Goal: Task Accomplishment & Management: Manage account settings

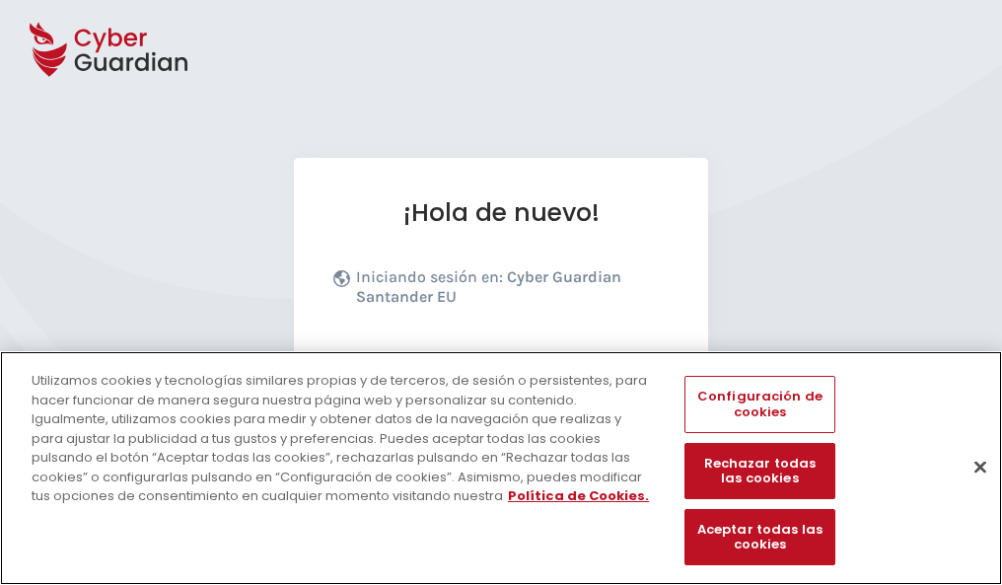
scroll to position [242, 0]
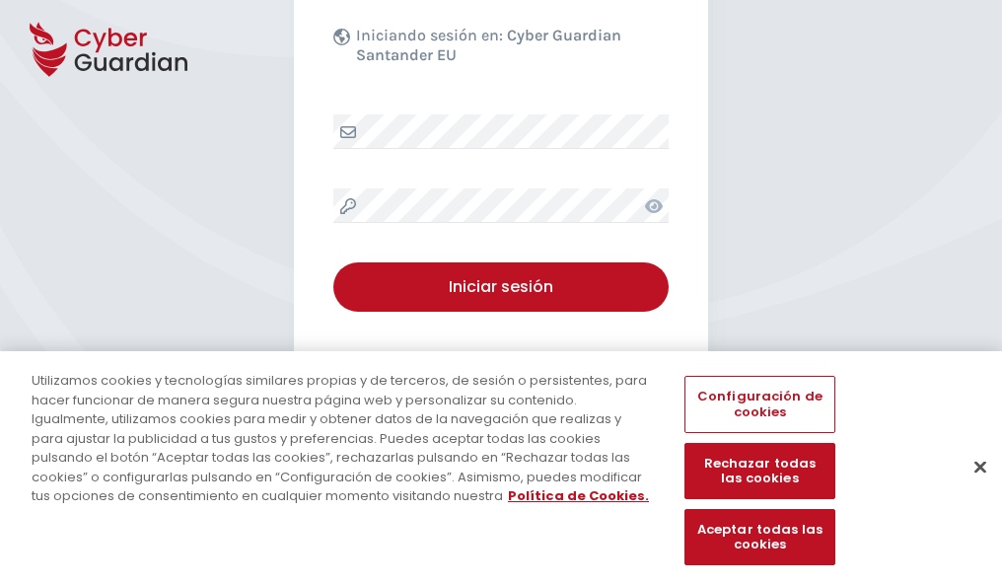
click at [971, 487] on button "Cerrar" at bounding box center [980, 466] width 43 height 43
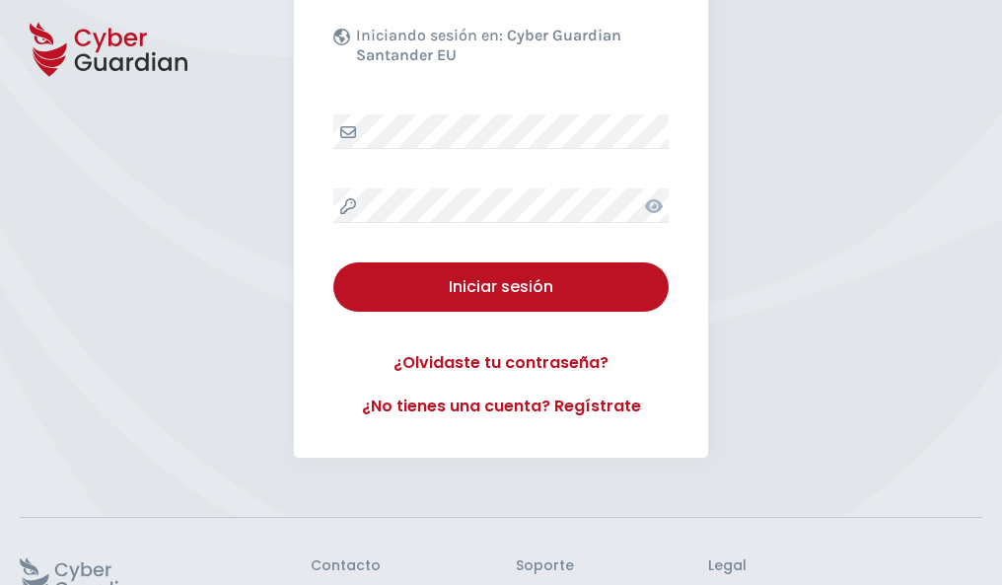
click at [333, 262] on button "Iniciar sesión" at bounding box center [500, 286] width 335 height 49
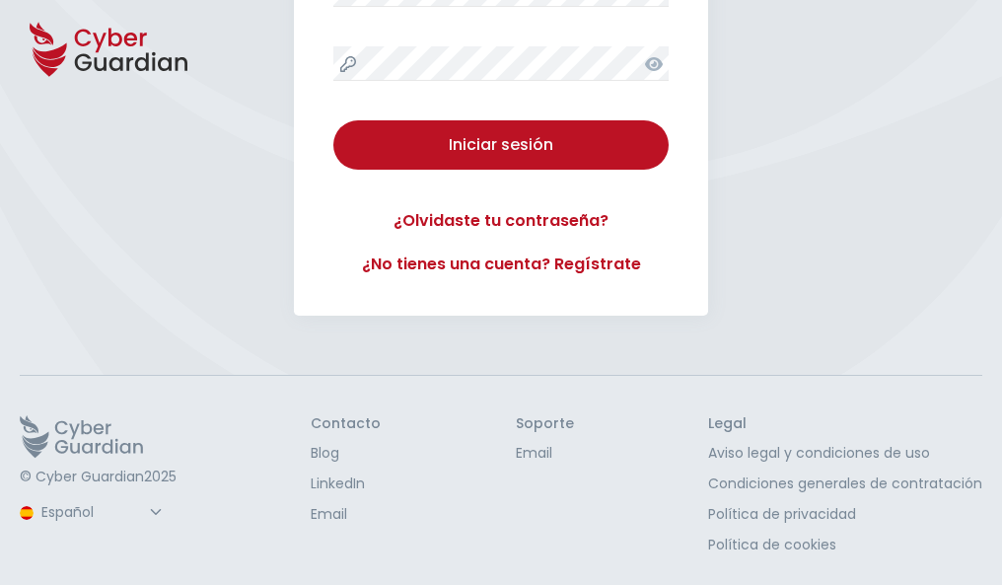
scroll to position [0, 0]
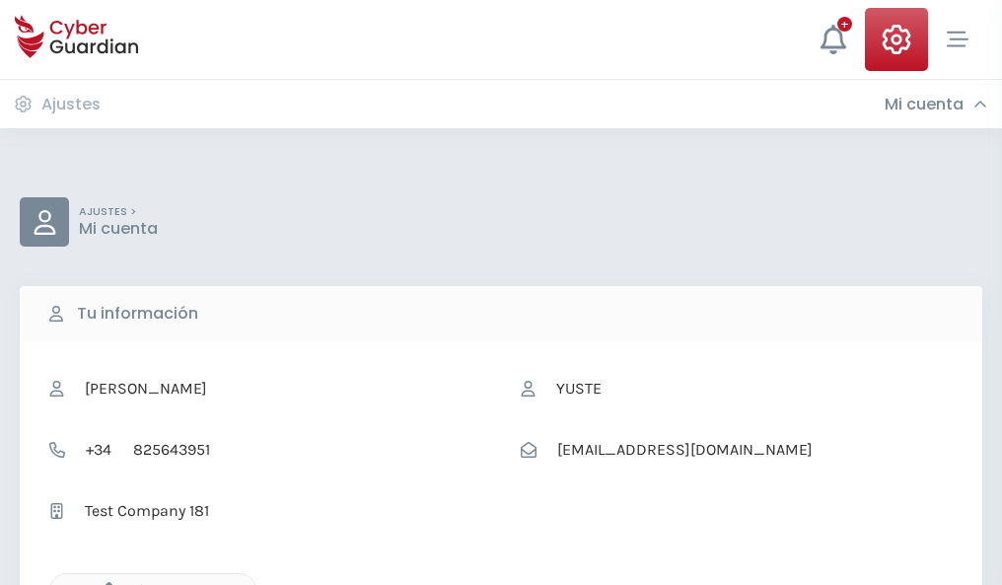
click at [104, 583] on icon "button" at bounding box center [104, 590] width 17 height 17
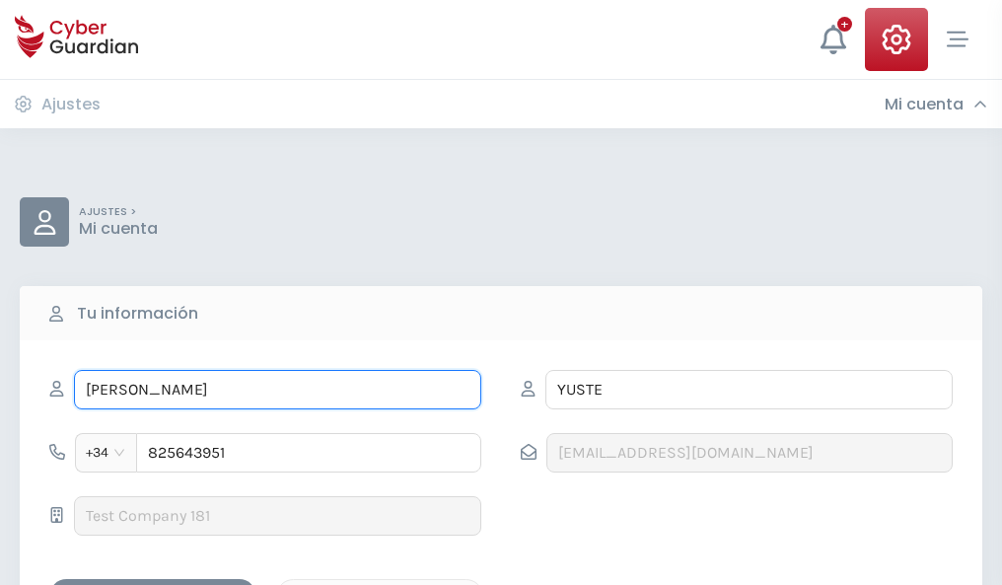
click at [277, 390] on input "HERACLIO" at bounding box center [277, 389] width 407 height 39
type input "H"
type input "María Dolores"
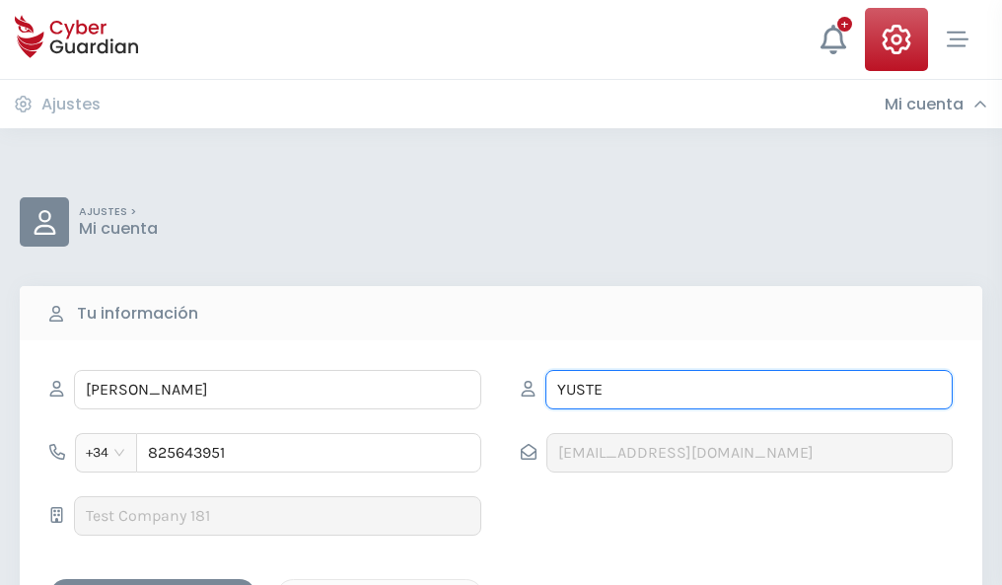
click at [749, 390] on input "YUSTE" at bounding box center [749, 389] width 407 height 39
type input "Y"
type input "Múgica"
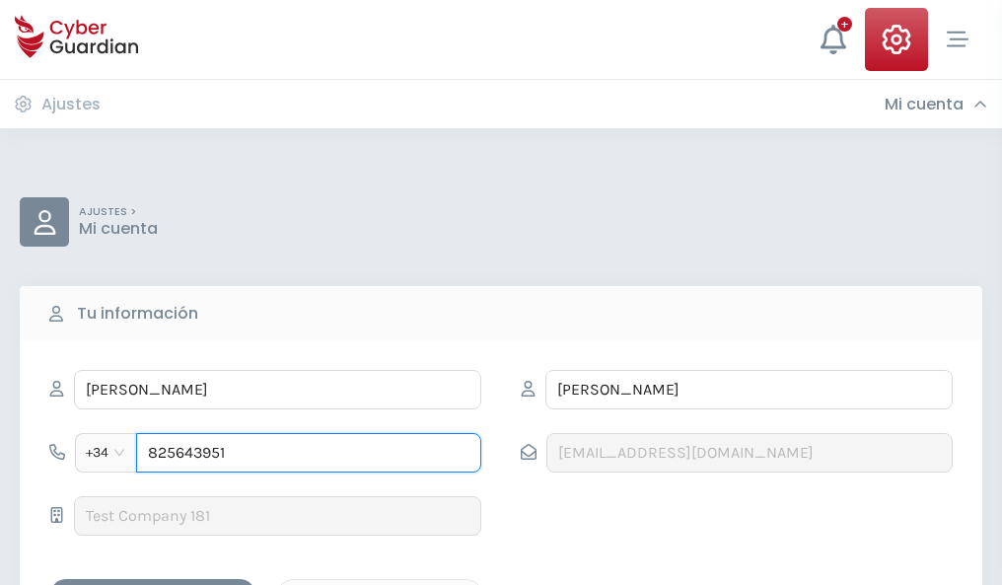
click at [309, 453] on input "825643951" at bounding box center [308, 452] width 345 height 39
type input "8"
type input "985573057"
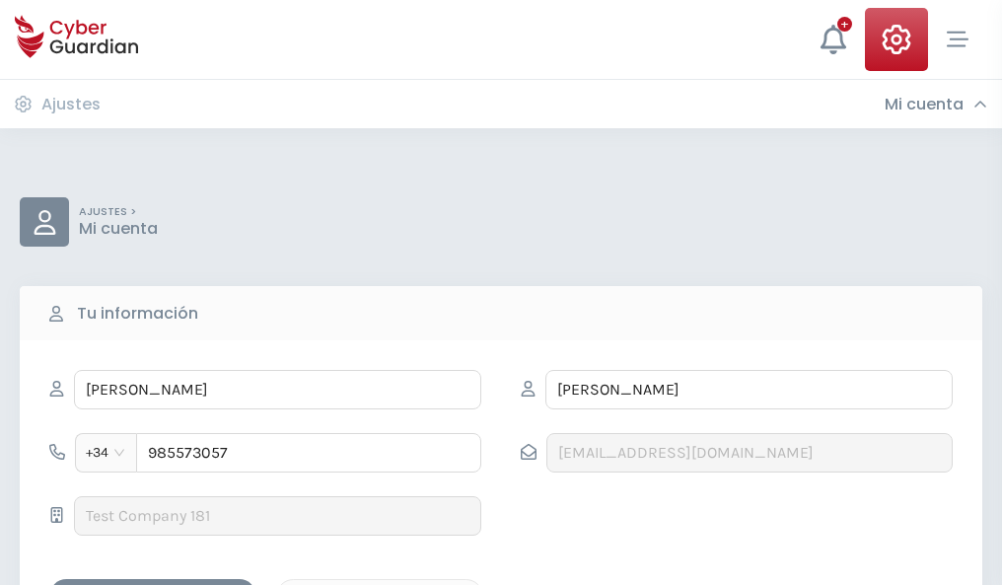
click at [153, 584] on div "Guardar cambios" at bounding box center [153, 596] width 178 height 25
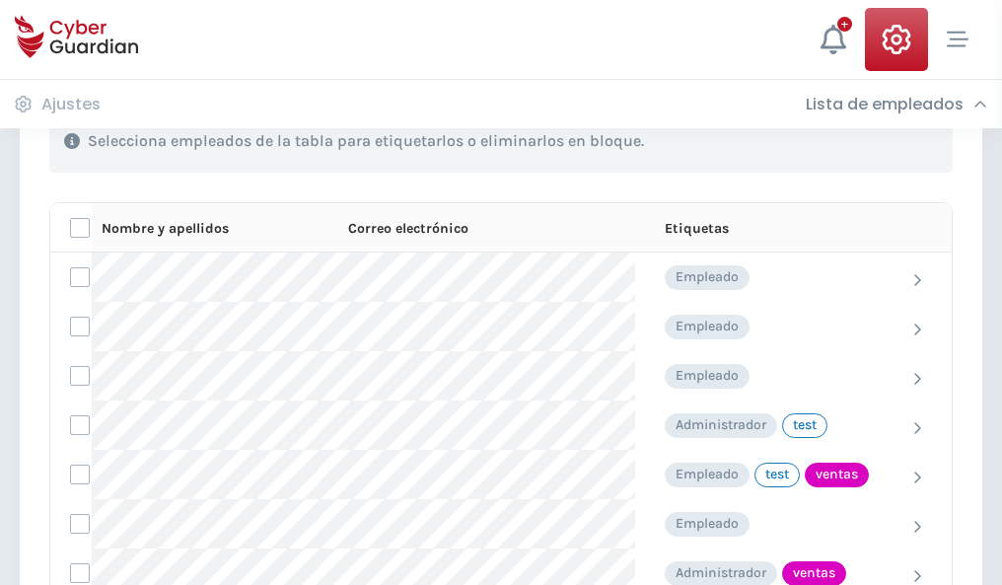
scroll to position [894, 0]
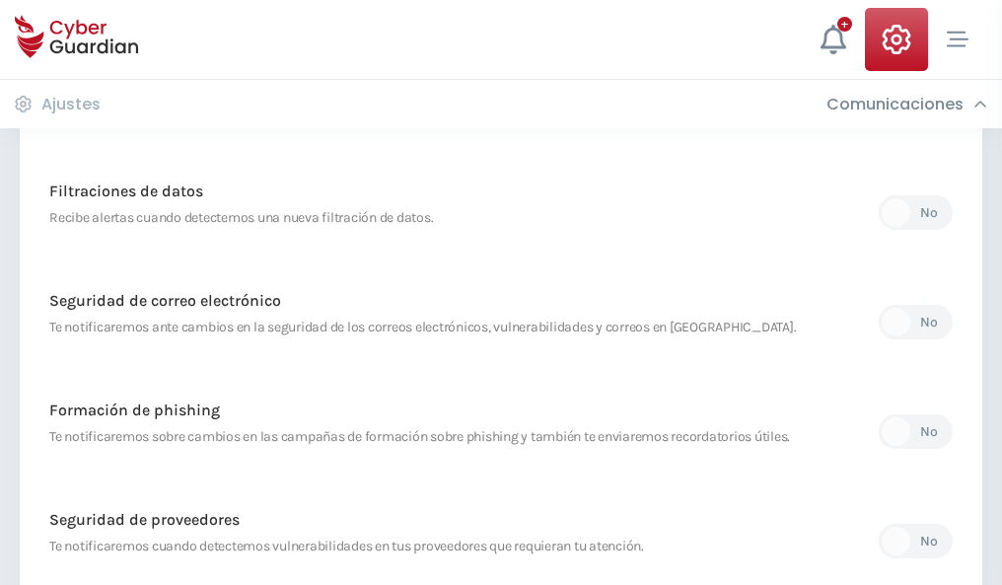
scroll to position [1039, 0]
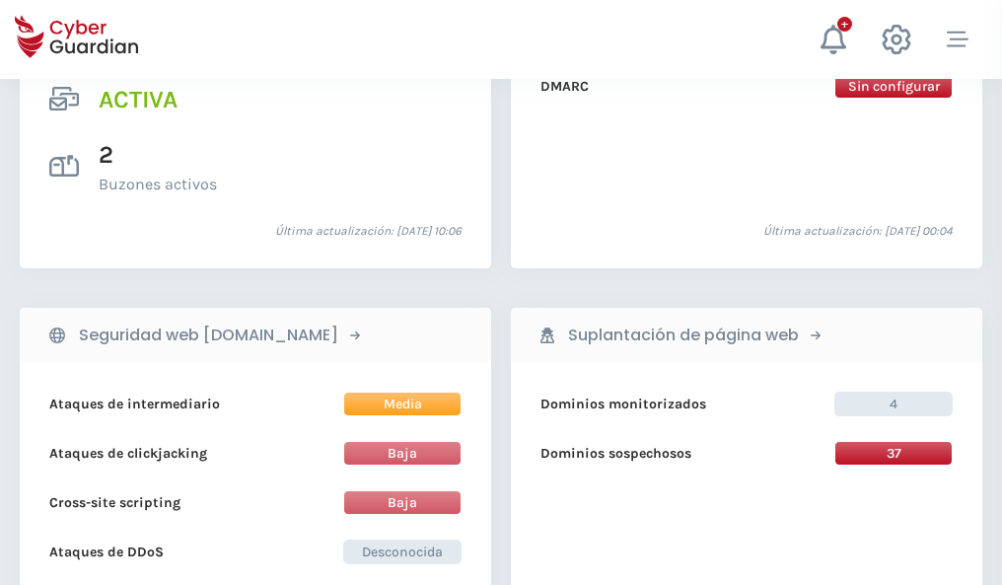
scroll to position [2005, 0]
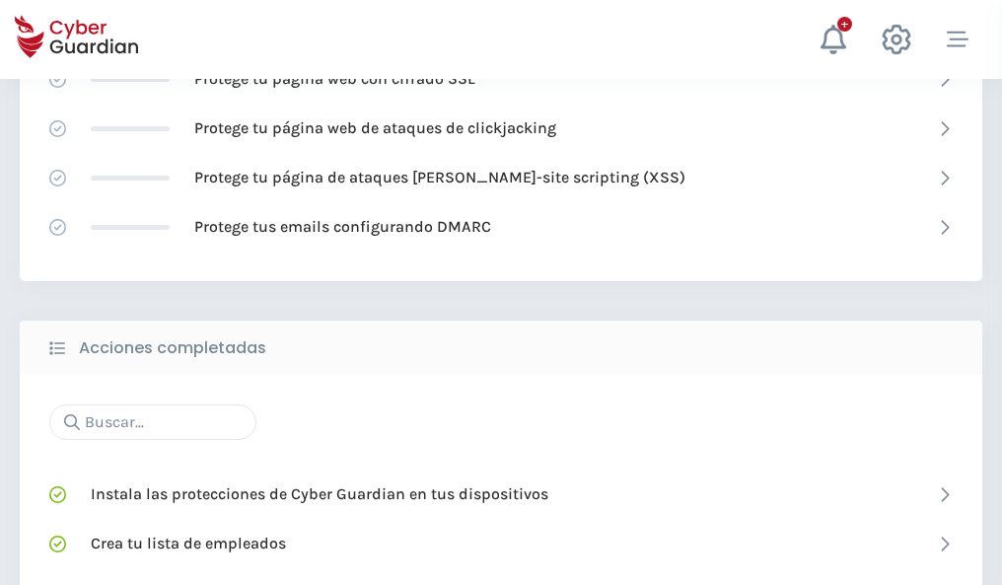
scroll to position [1314, 0]
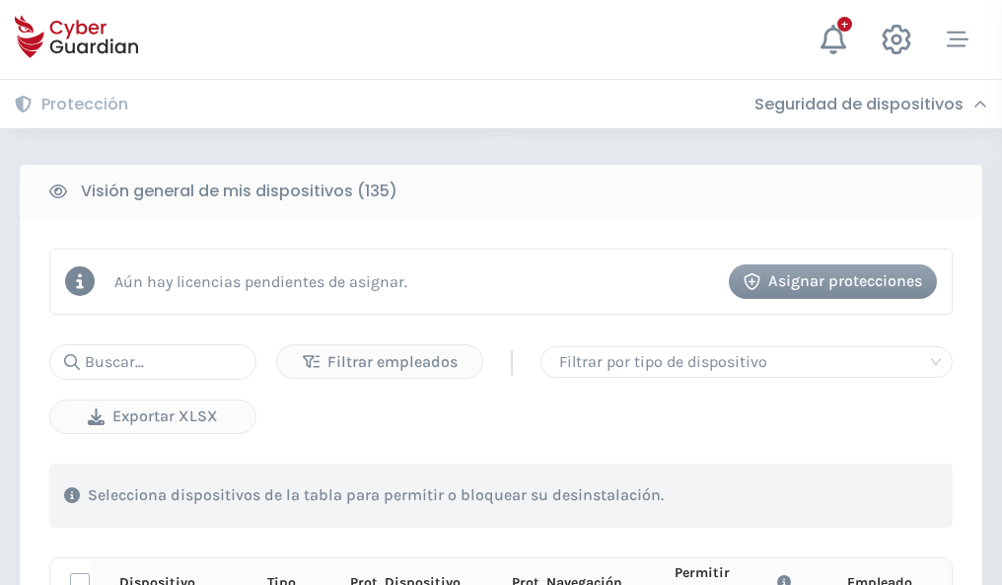
scroll to position [1743, 0]
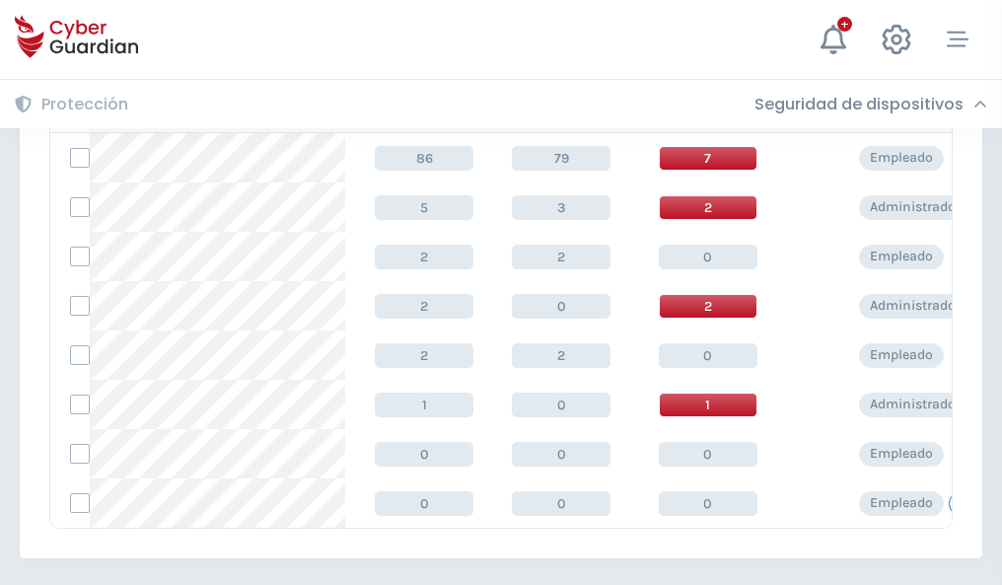
scroll to position [916, 0]
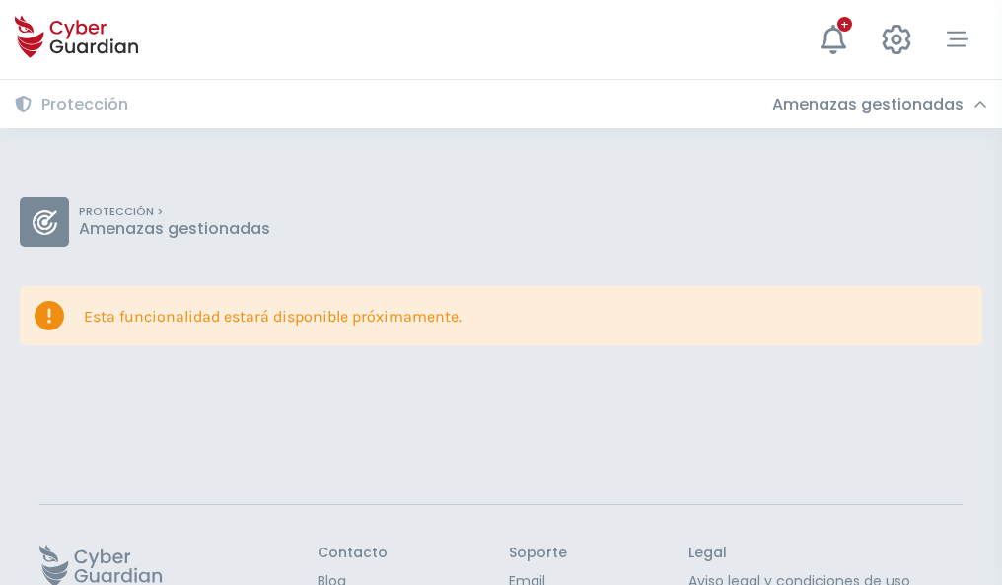
scroll to position [128, 0]
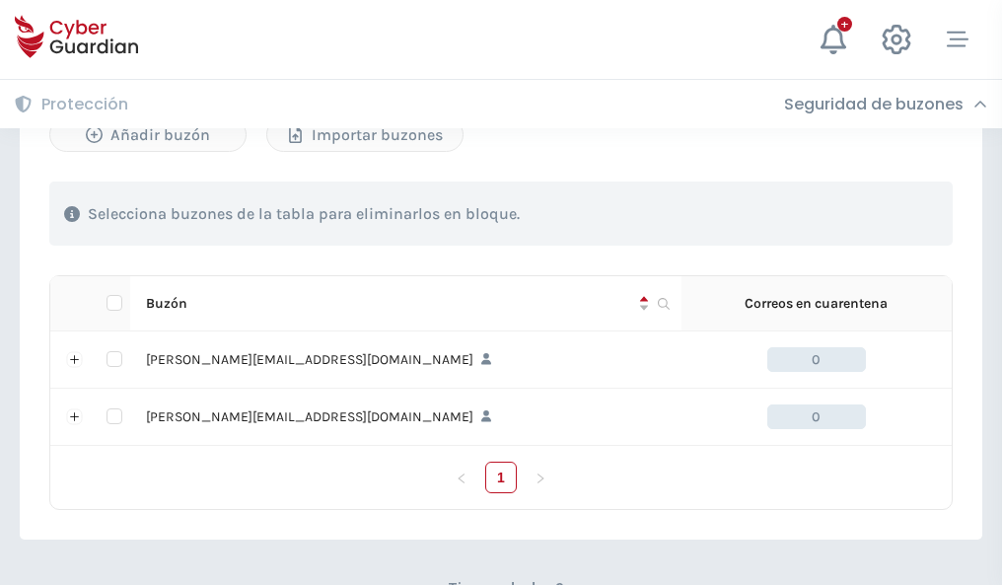
scroll to position [857, 0]
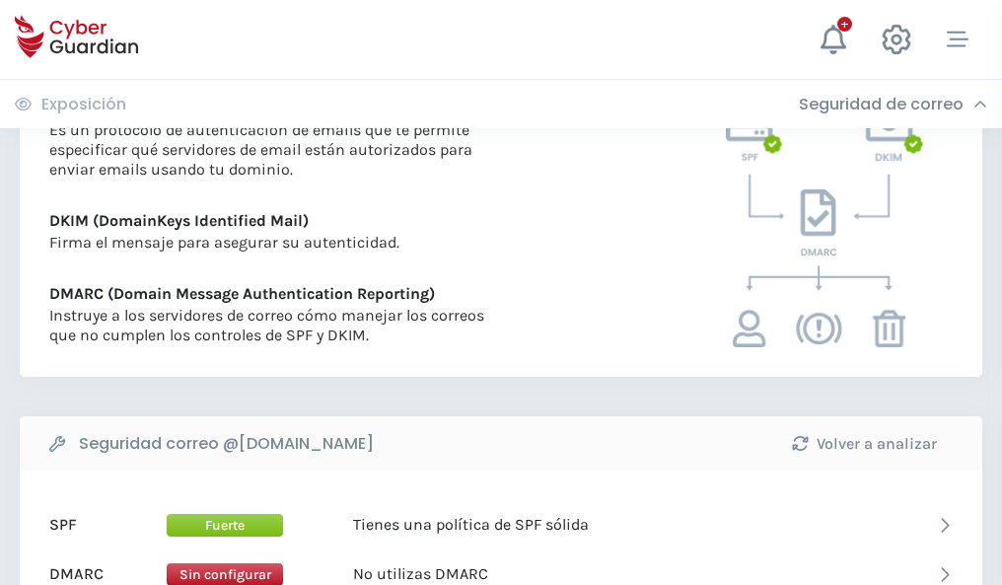
scroll to position [1065, 0]
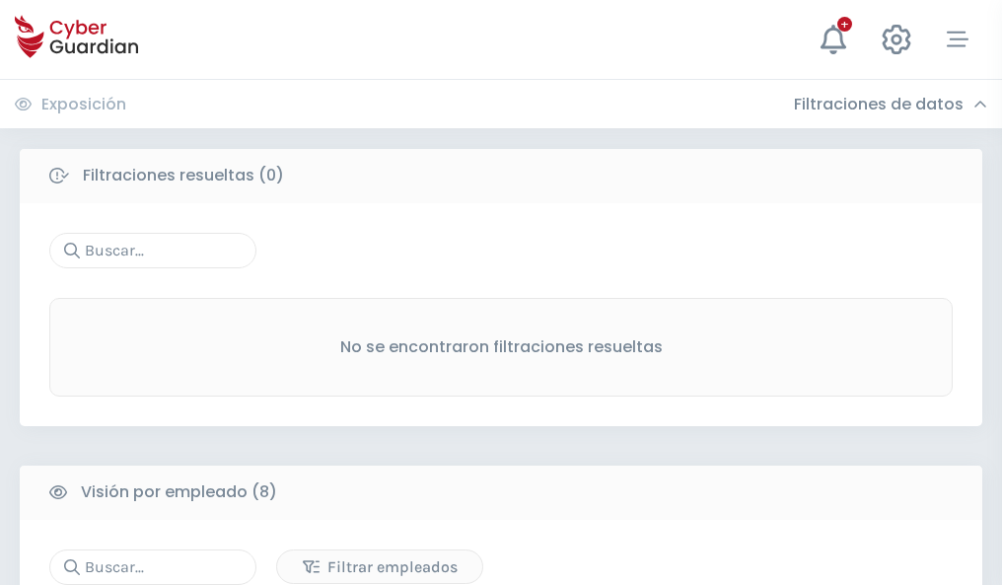
scroll to position [1681, 0]
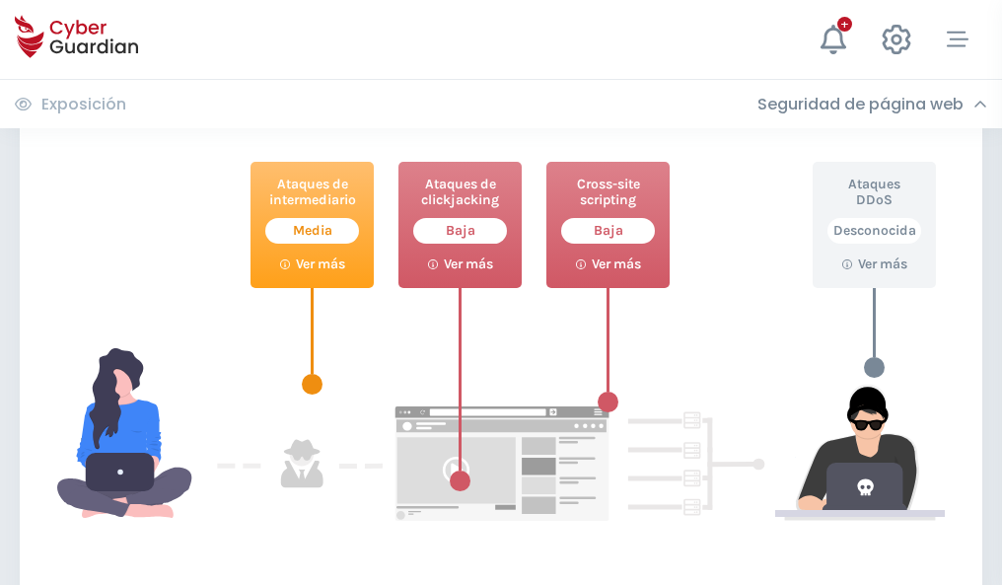
scroll to position [1074, 0]
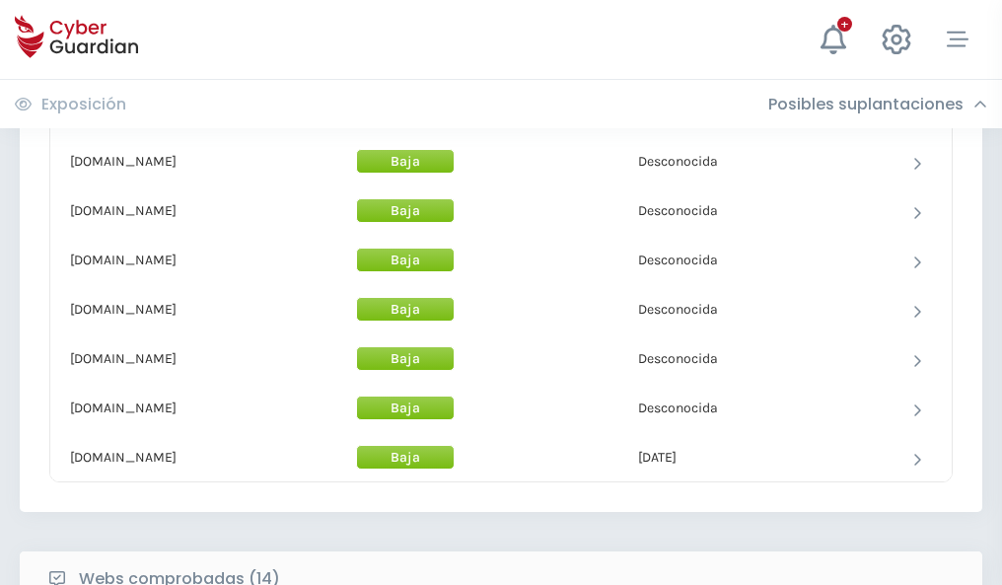
scroll to position [1924, 0]
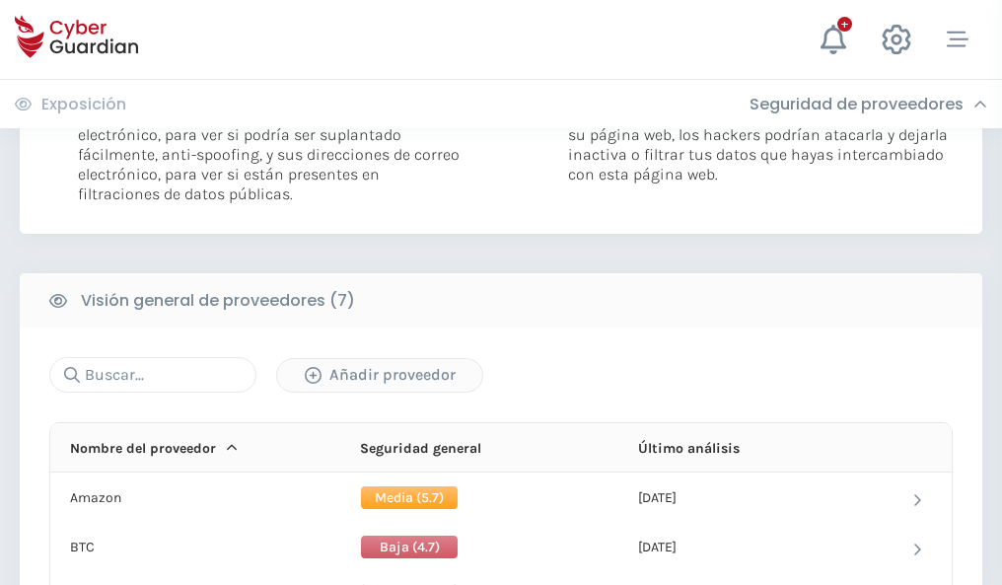
scroll to position [1321, 0]
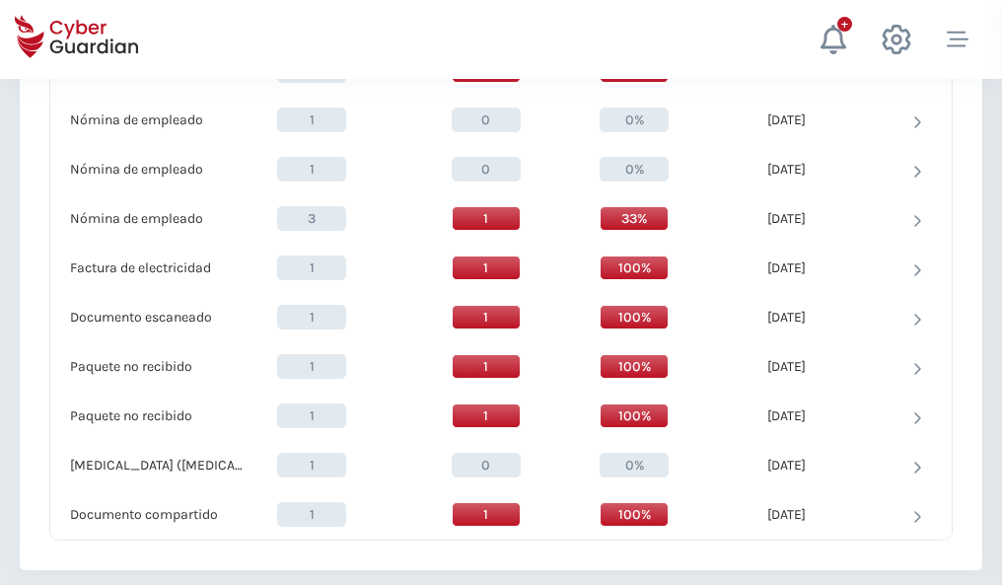
scroll to position [2045, 0]
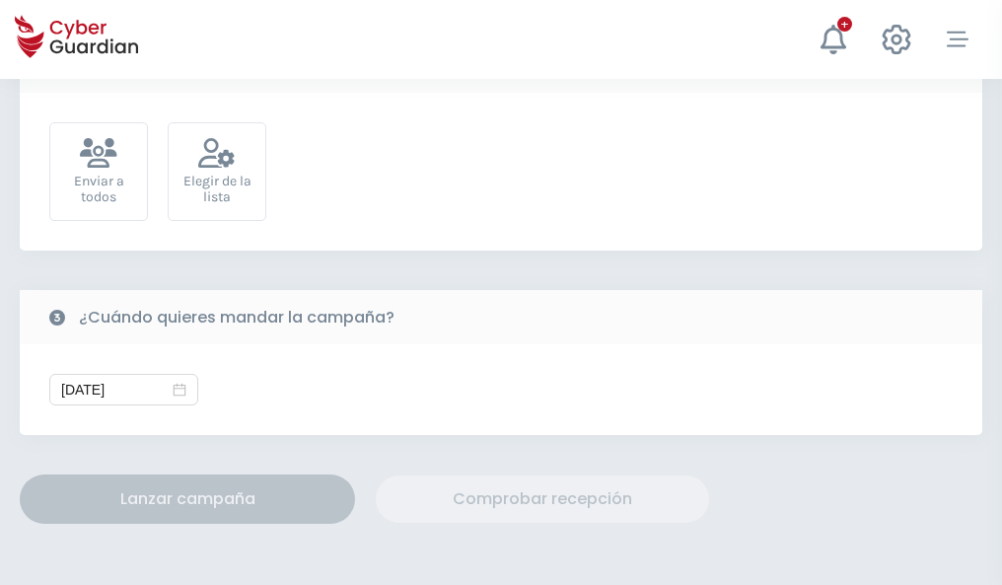
scroll to position [722, 0]
